Goal: Task Accomplishment & Management: Complete application form

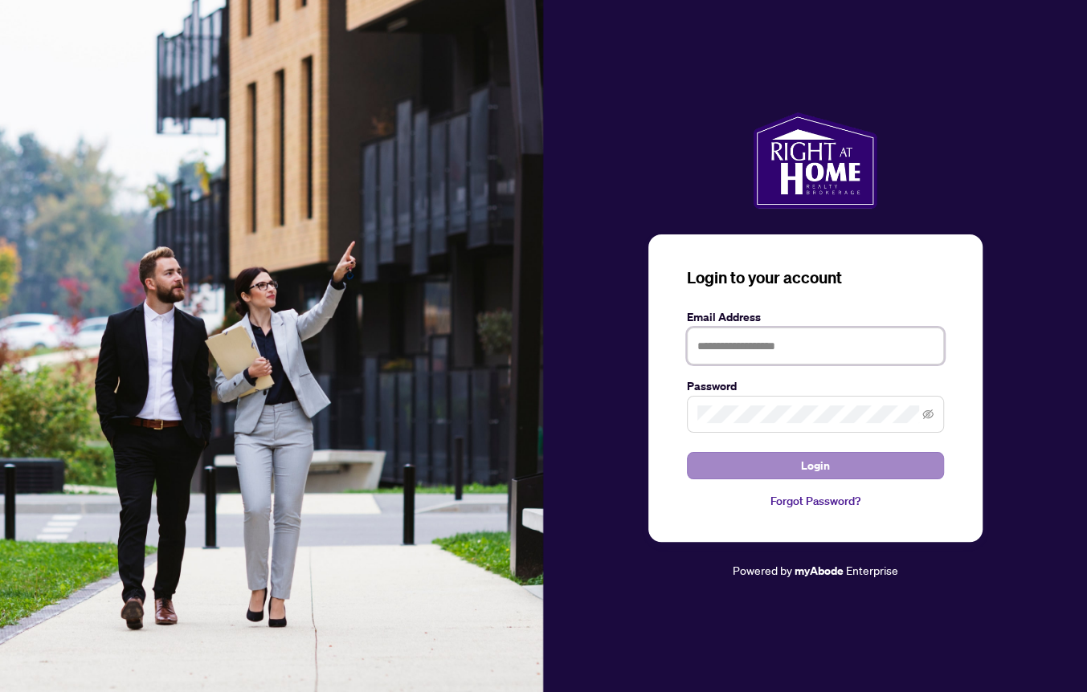
type input "**********"
click at [798, 464] on button "Login" at bounding box center [815, 465] width 257 height 27
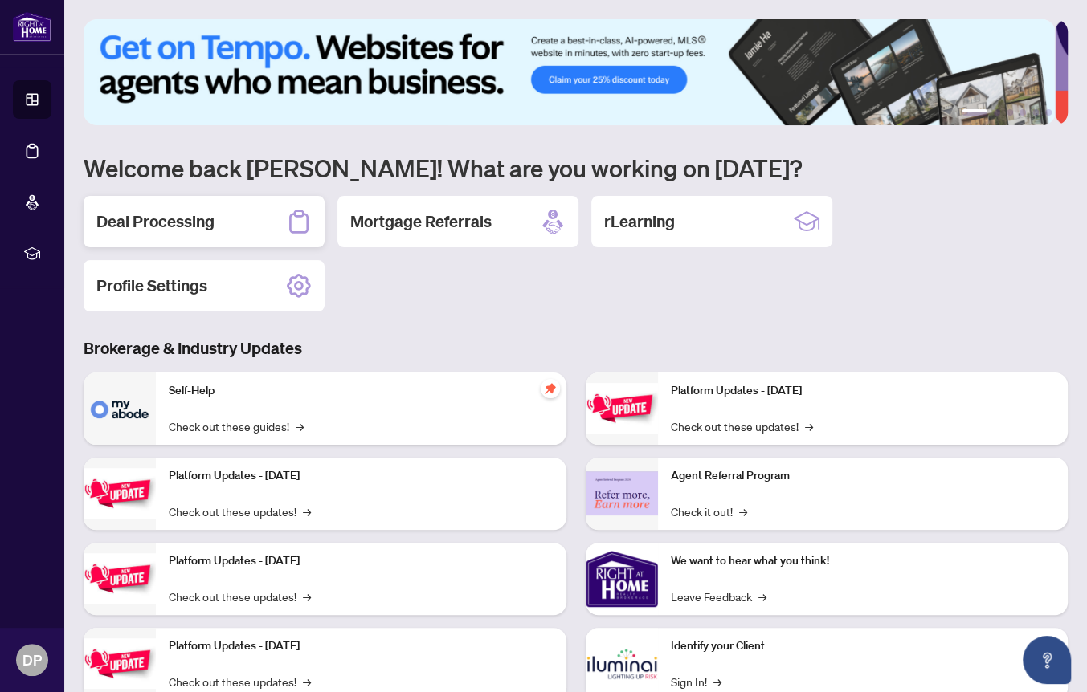
click at [161, 225] on h2 "Deal Processing" at bounding box center [155, 221] width 118 height 22
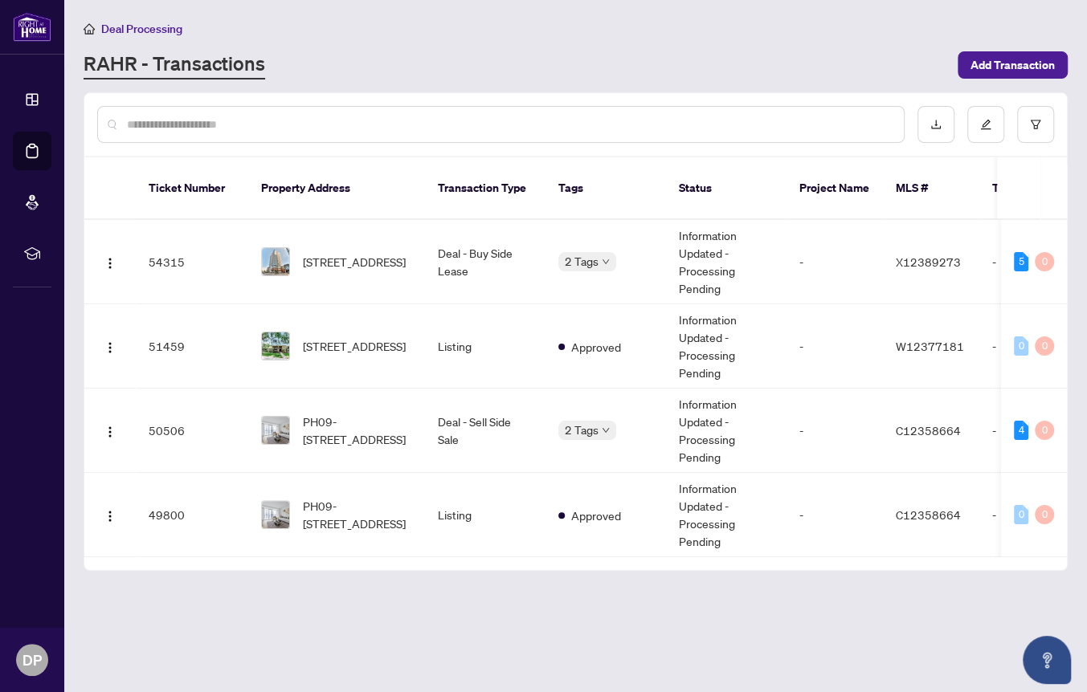
click at [289, 125] on input "text" at bounding box center [509, 125] width 764 height 18
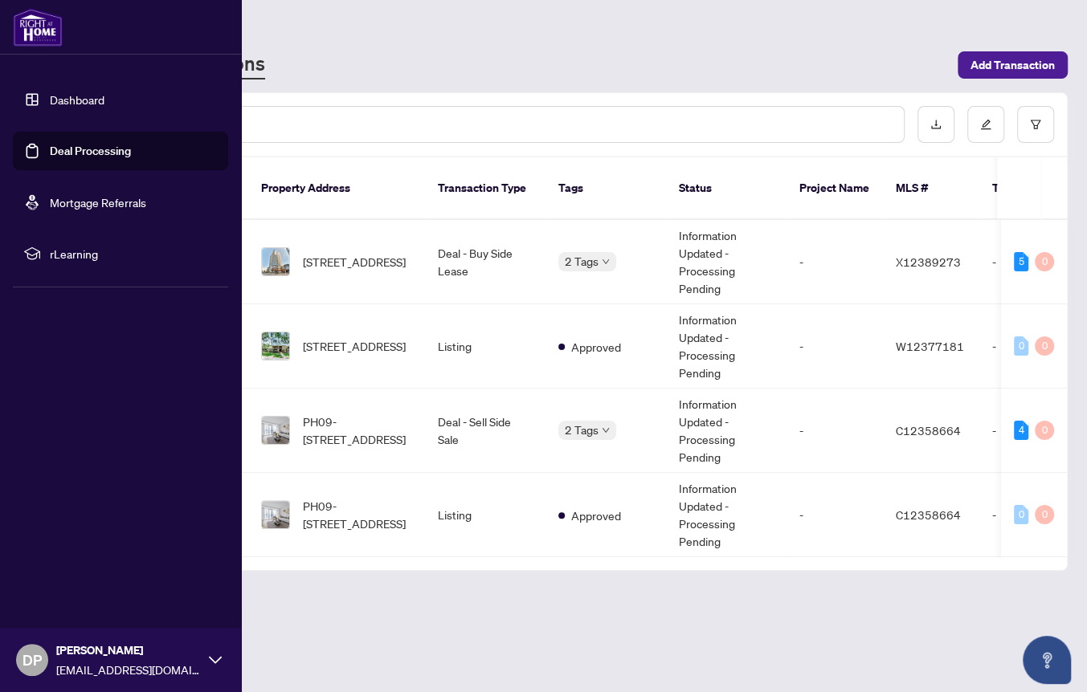
click at [60, 98] on link "Dashboard" at bounding box center [77, 99] width 55 height 14
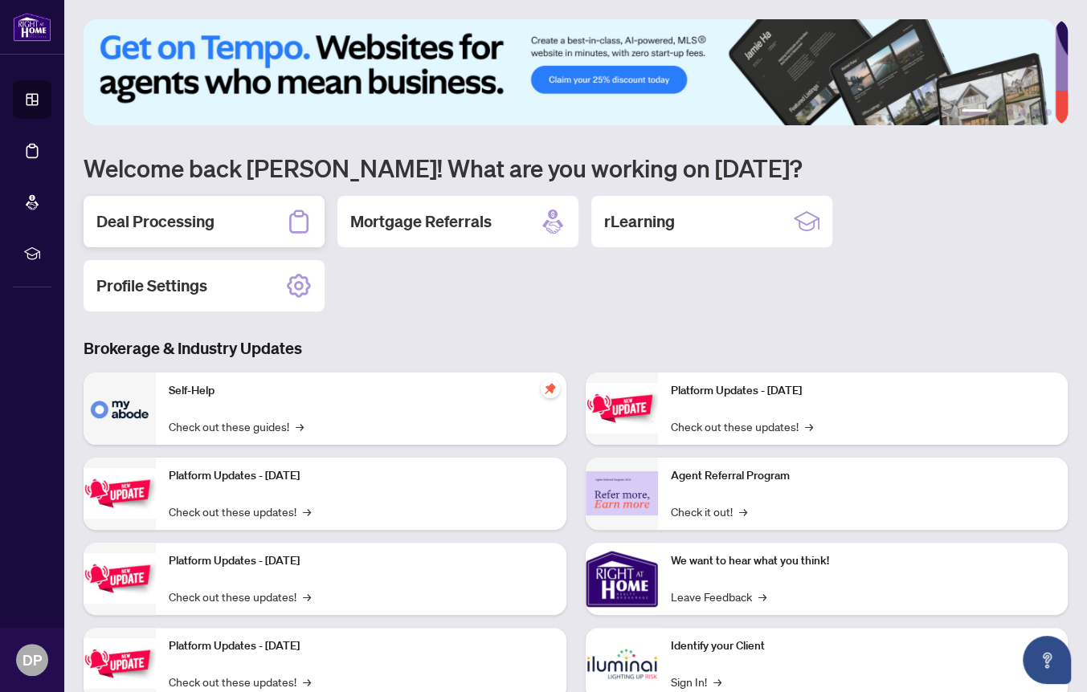
click at [181, 219] on h2 "Deal Processing" at bounding box center [155, 221] width 118 height 22
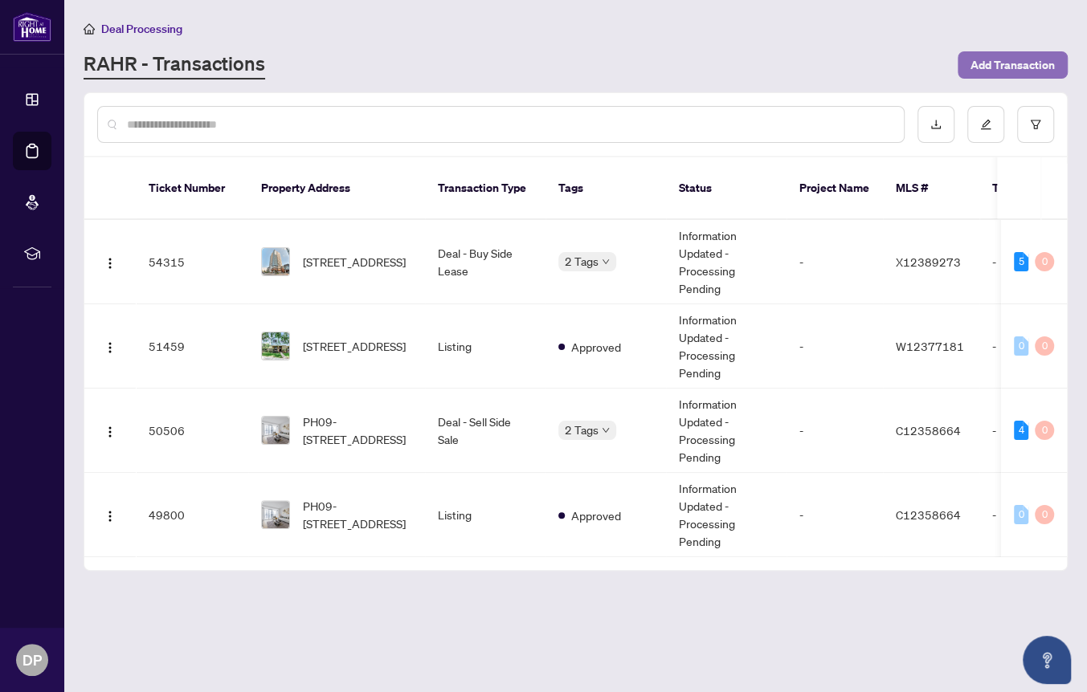
click at [987, 59] on span "Add Transaction" at bounding box center [1012, 65] width 84 height 26
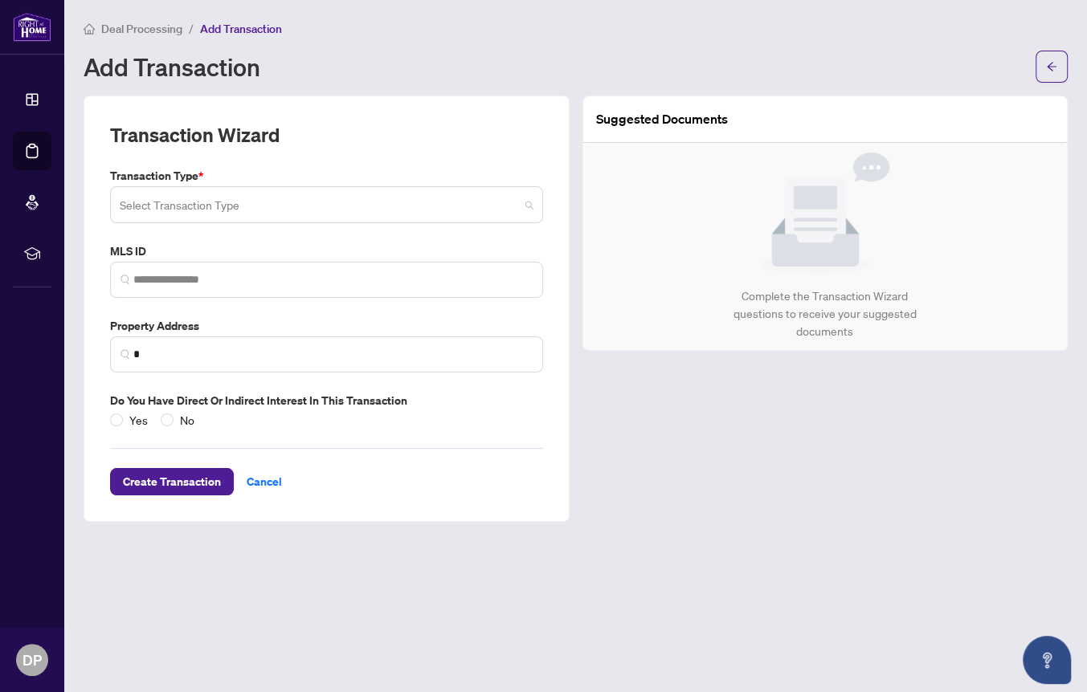
click at [478, 203] on input "search" at bounding box center [319, 207] width 399 height 35
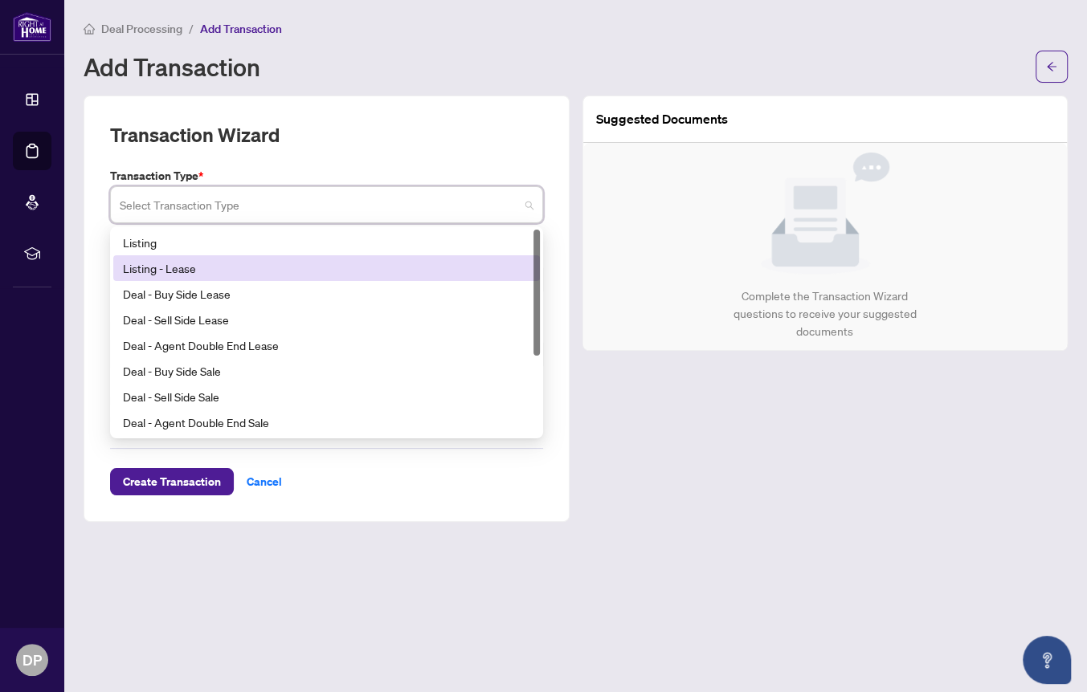
click at [307, 277] on div "Listing - Lease" at bounding box center [326, 268] width 426 height 26
